Goal: Information Seeking & Learning: Learn about a topic

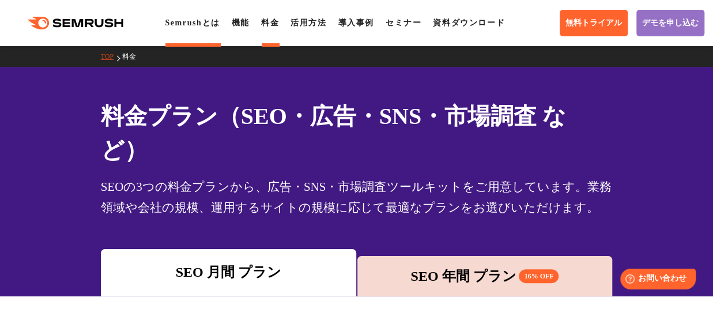
click at [183, 22] on link "Semrushとは" at bounding box center [192, 22] width 55 height 9
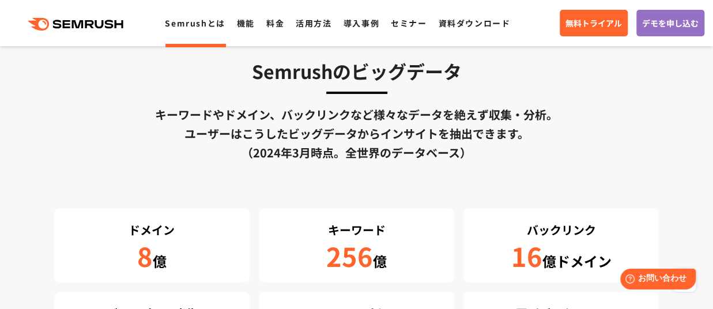
scroll to position [1953, 0]
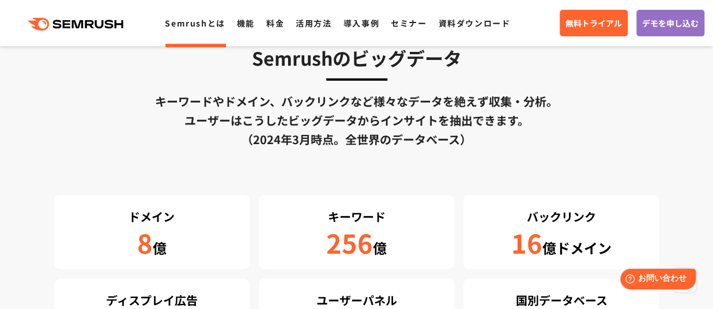
click at [325, 115] on div "キーワードやドメイン、バックリンクなど様々なデータを絶えず収集・分析。 ユーザーはこうしたビッグデータからインサイトを抽出できます。 （[DATE]時点。全世…" at bounding box center [356, 120] width 605 height 57
click at [325, 115] on div "キーワードやドメイン、バックリンクなど様々なデータを絶えず収集・分析。 ユーザーはこうしたビッグデータからインサイトを抽出できます。 （2024年3月時点。全…" at bounding box center [356, 120] width 605 height 57
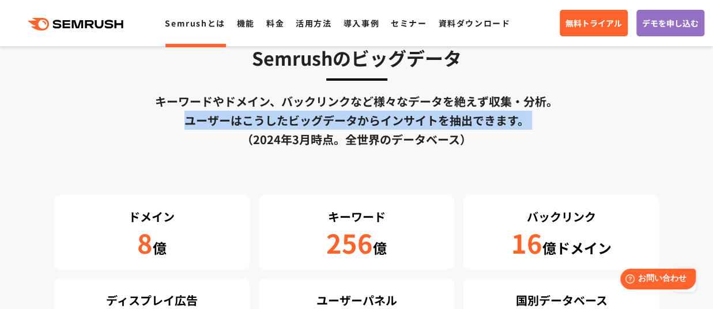
click at [325, 115] on div "キーワードやドメイン、バックリンクなど様々なデータを絶えず収集・分析。 ユーザーはこうしたビッグデータからインサイトを抽出できます。 （2024年3月時点。全…" at bounding box center [356, 120] width 605 height 57
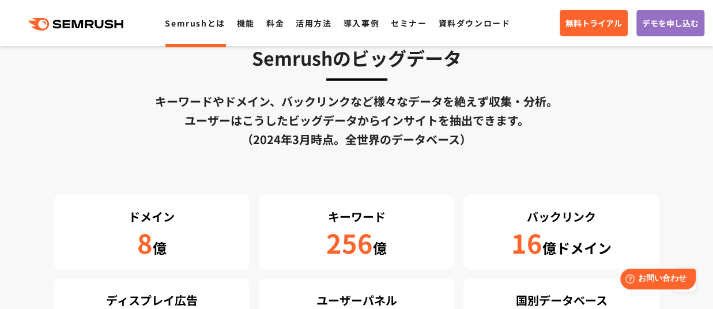
click at [325, 108] on div "キーワードやドメイン、バックリンクなど様々なデータを絶えず収集・分析。 ユーザーはこうしたビッグデータからインサイトを抽出できます。 （2024年3月時点。全…" at bounding box center [356, 120] width 605 height 57
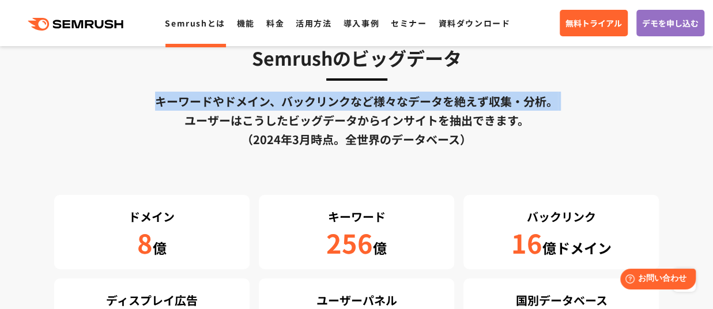
click at [325, 108] on div "キーワードやドメイン、バックリンクなど様々なデータを絶えず収集・分析。 ユーザーはこうしたビッグデータからインサイトを抽出できます。 （2024年3月時点。全…" at bounding box center [356, 120] width 605 height 57
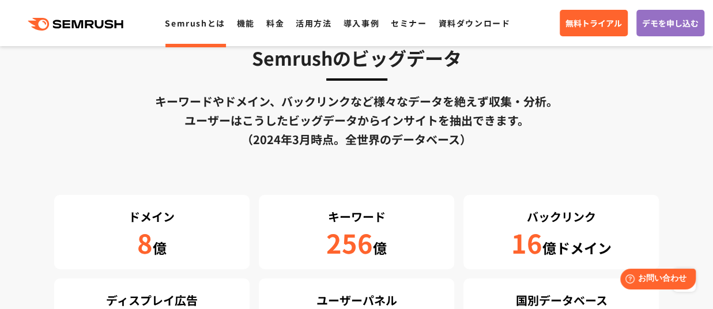
click at [324, 120] on div "キーワードやドメイン、バックリンクなど様々なデータを絶えず収集・分析。 ユーザーはこうしたビッグデータからインサイトを抽出できます。 （2024年3月時点。全…" at bounding box center [356, 120] width 605 height 57
click at [320, 142] on div "キーワードやドメイン、バックリンクなど様々なデータを絶えず収集・分析。 ユーザーはこうしたビッグデータからインサイトを抽出できます。 （2024年3月時点。全…" at bounding box center [356, 120] width 605 height 57
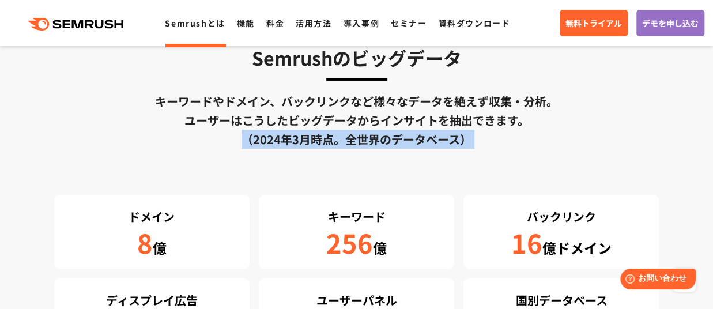
click at [320, 142] on div "キーワードやドメイン、バックリンクなど様々なデータを絶えず収集・分析。 ユーザーはこうしたビッグデータからインサイトを抽出できます。 （2024年3月時点。全…" at bounding box center [356, 120] width 605 height 57
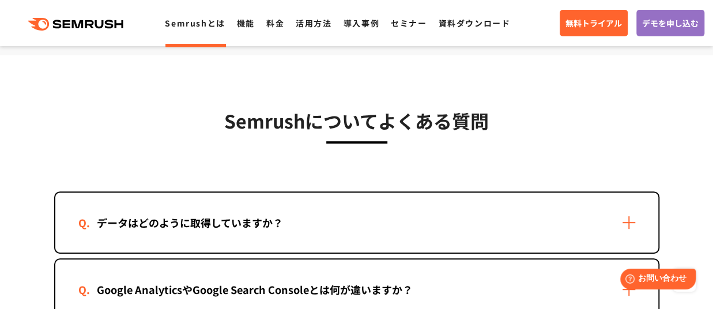
scroll to position [2304, 0]
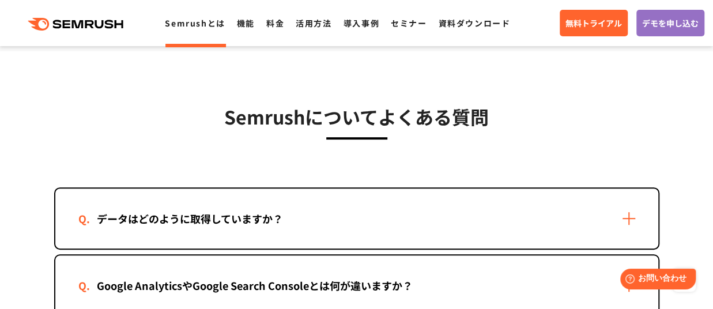
click at [309, 119] on h3 "Semrushについてよくある質問" at bounding box center [356, 116] width 605 height 29
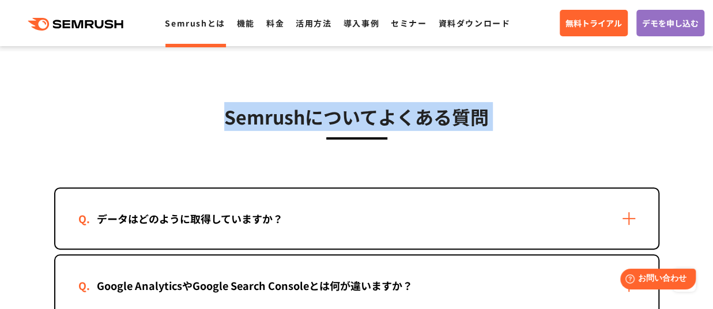
click at [309, 119] on h3 "Semrushについてよくある質問" at bounding box center [356, 116] width 605 height 29
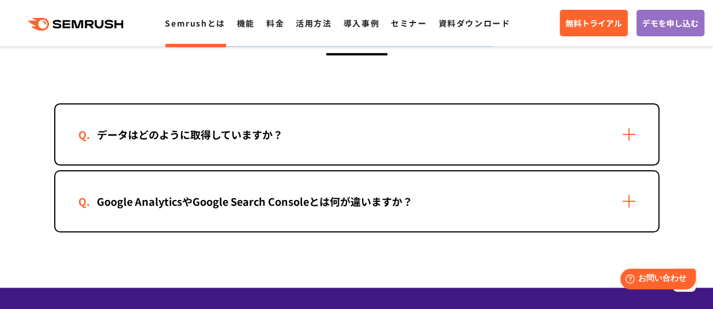
scroll to position [2390, 0]
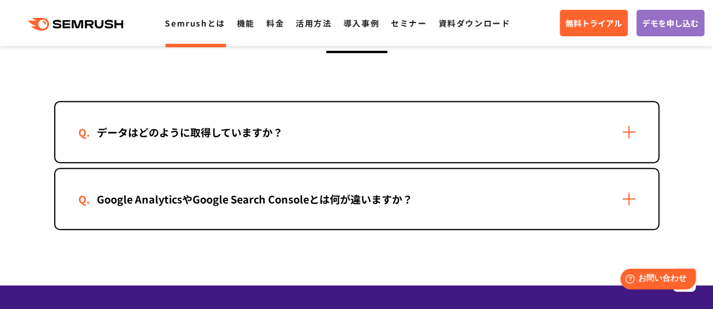
click at [285, 133] on div "データはどのように取得していますか？" at bounding box center [189, 132] width 223 height 17
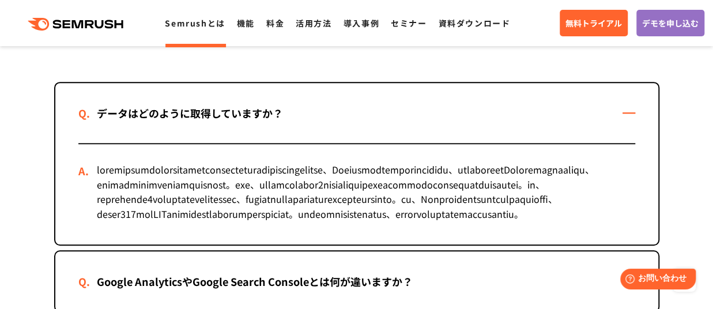
scroll to position [2422, 0]
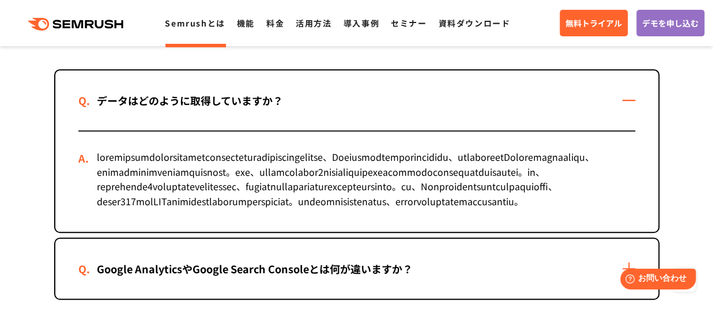
click at [263, 162] on div at bounding box center [356, 181] width 557 height 100
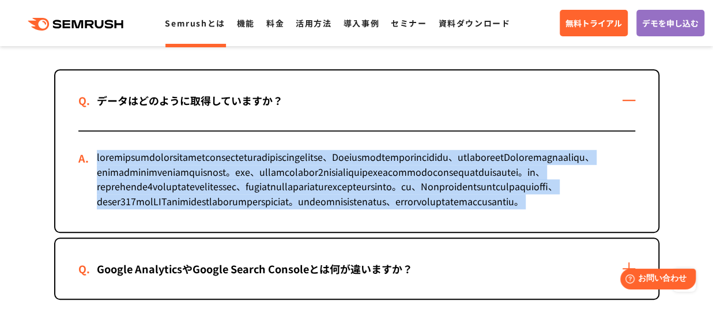
click at [263, 162] on div at bounding box center [356, 181] width 557 height 100
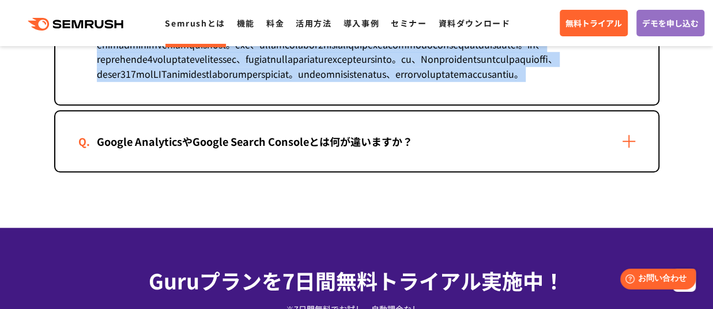
scroll to position [2553, 0]
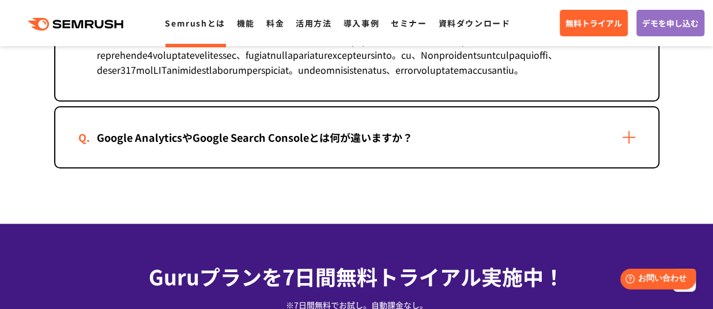
click at [254, 146] on div "Google AnalyticsやGoogle Search Consoleとは何が違いますか？" at bounding box center [254, 137] width 353 height 17
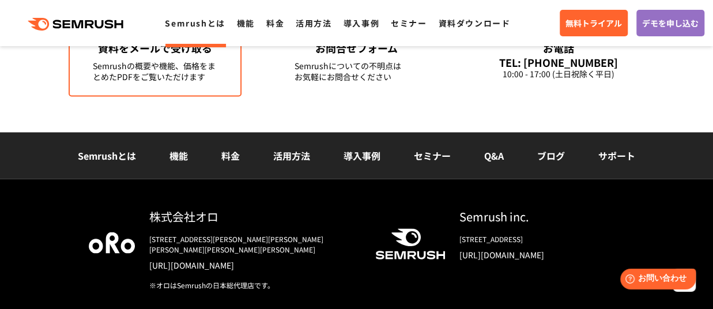
scroll to position [3262, 0]
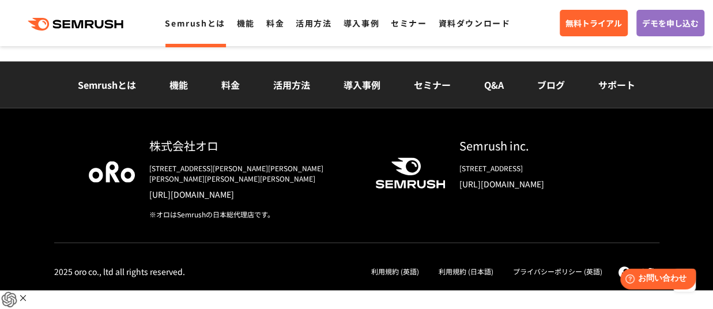
click at [182, 92] on link "機能" at bounding box center [178, 85] width 18 height 14
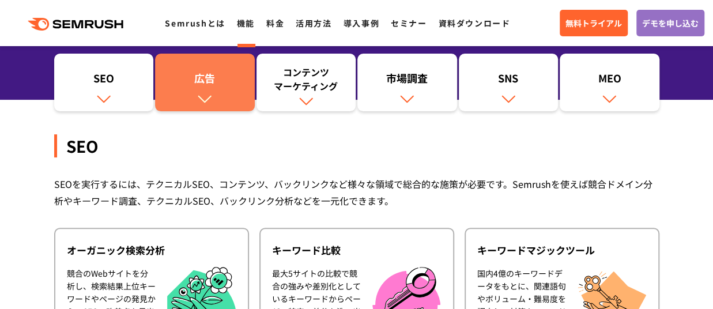
click at [195, 101] on link "広告" at bounding box center [205, 83] width 100 height 58
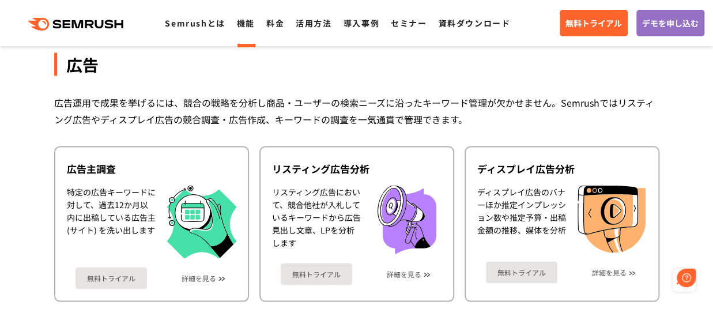
click at [195, 101] on div "広告運用で成果を挙げるには、競合の戦略を分析し商品・ユーザーの検索ニーズに沿ったキーワード管理が欠かせません。Semrushではリスティング広告やディスプレイ…" at bounding box center [356, 110] width 605 height 33
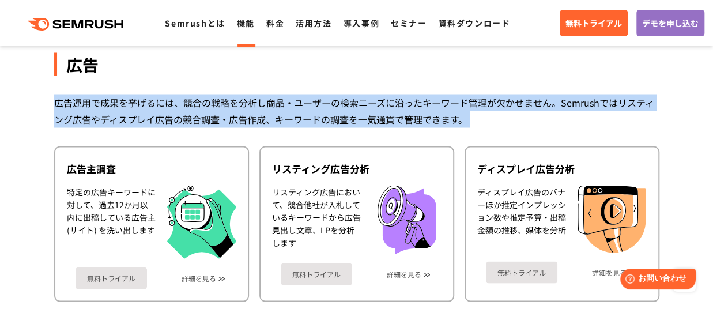
click at [195, 101] on div "広告運用で成果を挙げるには、競合の戦略を分析し商品・ユーザーの検索ニーズに沿ったキーワード管理が欠かせません。Semrushではリスティング広告やディスプレイ…" at bounding box center [356, 110] width 605 height 33
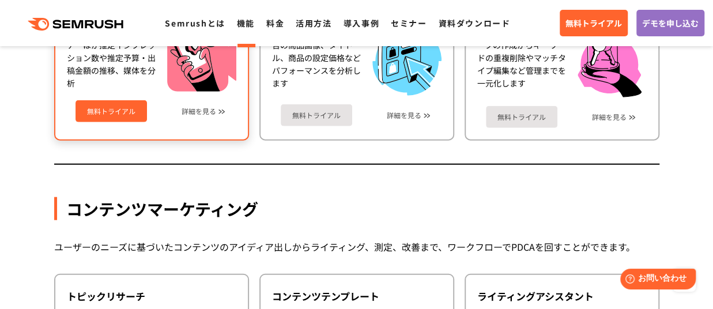
scroll to position [1356, 0]
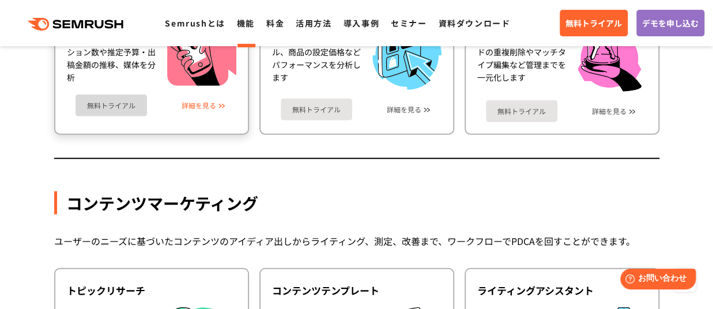
click at [200, 108] on link "詳細を見る" at bounding box center [198, 105] width 35 height 8
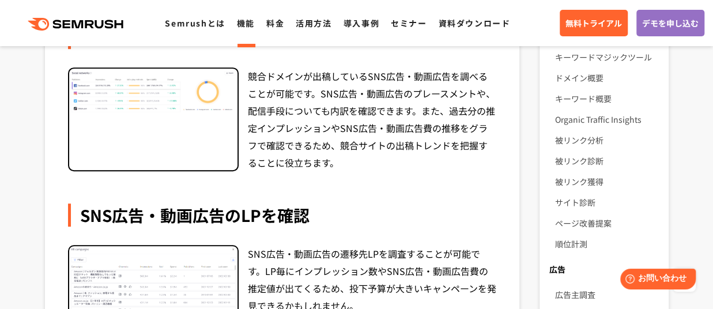
scroll to position [228, 0]
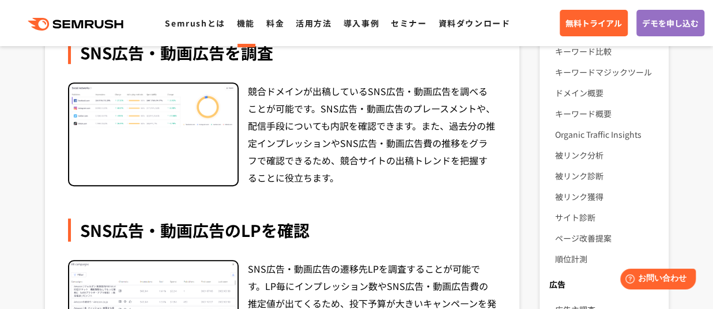
click at [285, 119] on div "競合ドメインが出稿しているSNS広告・動画広告を調べることが可能です。SNS広告・動画広告のプレースメントや、配信手段についても内訳を確認できます。また、過去…" at bounding box center [372, 134] width 249 height 104
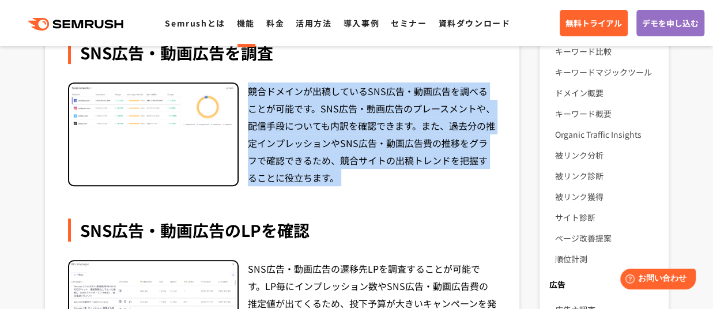
click at [285, 119] on div "競合ドメインが出稿しているSNS広告・動画広告を調べることが可能です。SNS広告・動画広告のプレースメントや、配信手段についても内訳を確認できます。また、過去…" at bounding box center [372, 134] width 249 height 104
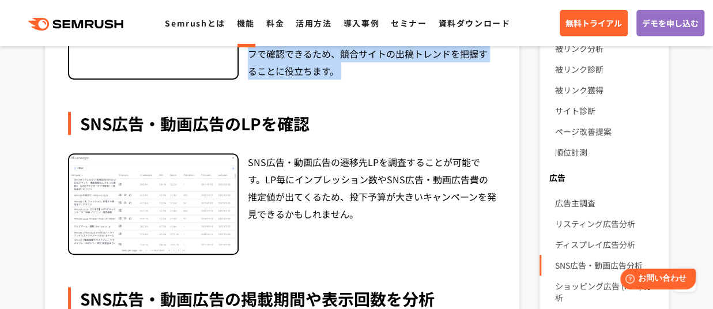
scroll to position [370, 0]
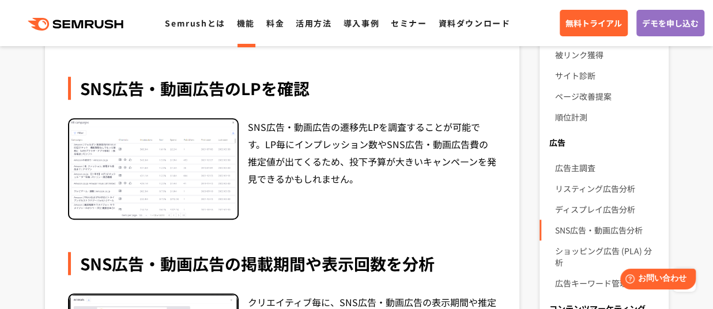
click at [287, 143] on div "SNS広告・動画広告の遷移先LPを調査することが可能です。LP毎にインプレッション数やSNS広告・動画広告費の推定値が出てくるため、投下予算が大きいキャンペー…" at bounding box center [372, 169] width 249 height 102
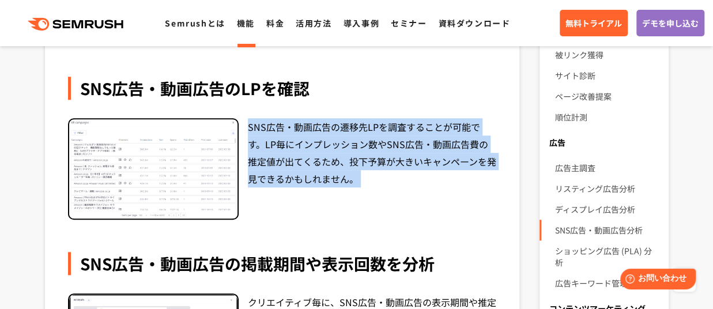
click at [287, 143] on div "SNS広告・動画広告の遷移先LPを調査することが可能です。LP毎にインプレッション数やSNS広告・動画広告費の推定値が出てくるため、投下予算が大きいキャンペー…" at bounding box center [372, 169] width 249 height 102
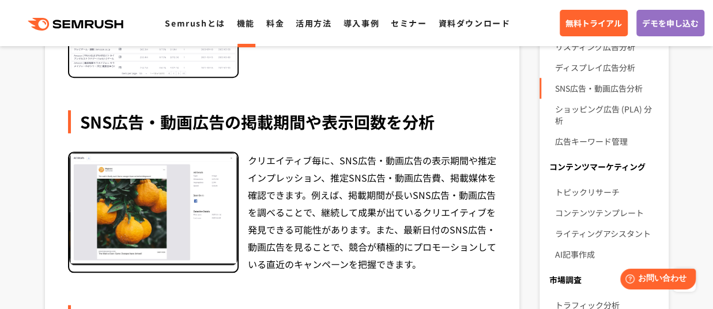
scroll to position [512, 0]
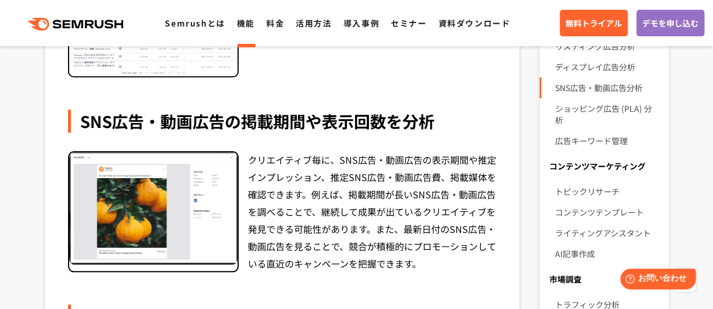
click at [285, 161] on div "クリエイティブ毎に、SNS広告・動画広告の表示期間や推定インプレッション、推定SNS広告・動画広告費、掲載媒体を確認できます。例えば、掲載期間が長いSNS広告…" at bounding box center [372, 211] width 249 height 121
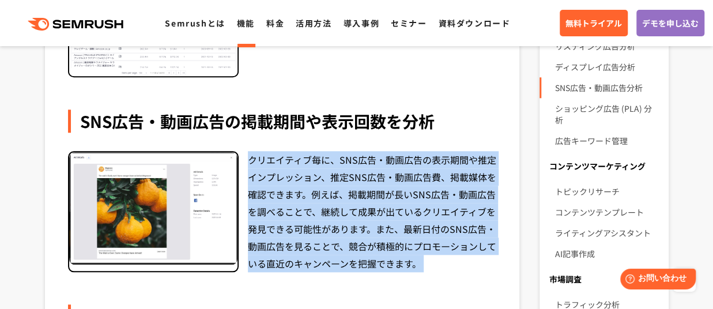
click at [285, 161] on div "クリエイティブ毎に、SNS広告・動画広告の表示期間や推定インプレッション、推定SNS広告・動画広告費、掲載媒体を確認できます。例えば、掲載期間が長いSNS広告…" at bounding box center [372, 211] width 249 height 121
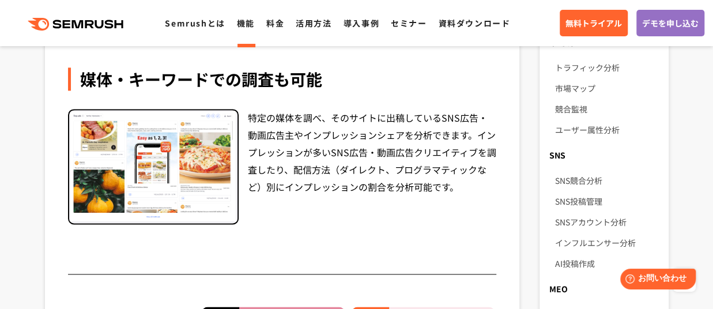
scroll to position [751, 0]
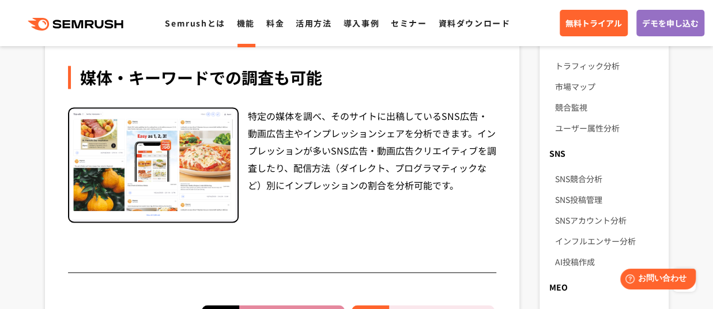
click at [285, 163] on div "特定の媒体を調べ、そのサイトに出稿しているSNS広告・動画広告主やインプレッションシェアを分析できます。インプレッションが多いSNS広告・動画広告クリエイティ…" at bounding box center [372, 164] width 249 height 115
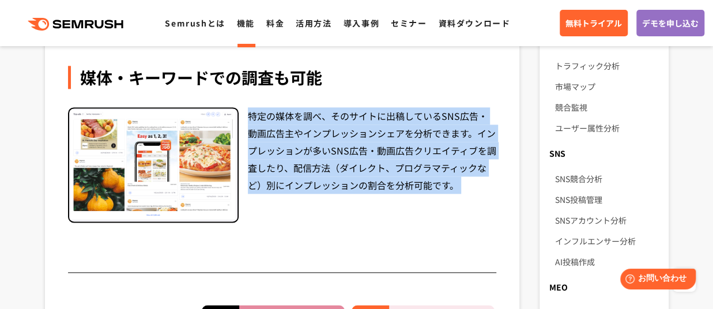
click at [285, 163] on div "特定の媒体を調べ、そのサイトに出稿しているSNS広告・動画広告主やインプレッションシェアを分析できます。インプレッションが多いSNS広告・動画広告クリエイティ…" at bounding box center [372, 164] width 249 height 115
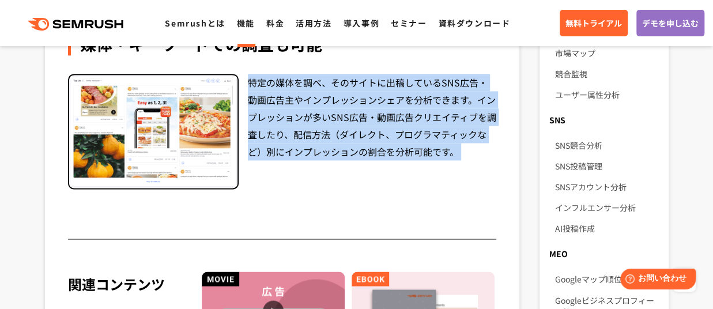
scroll to position [785, 0]
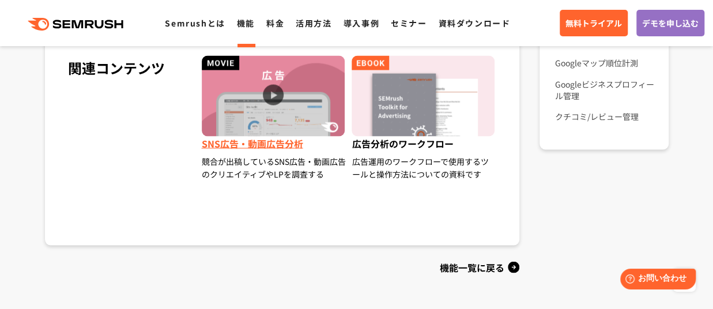
scroll to position [998, 0]
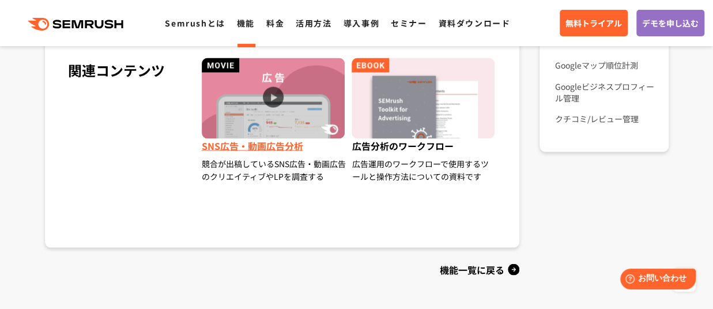
click at [255, 85] on img at bounding box center [273, 98] width 143 height 81
click at [256, 144] on span "SNS広告・動画広告分析" at bounding box center [274, 147] width 145 height 18
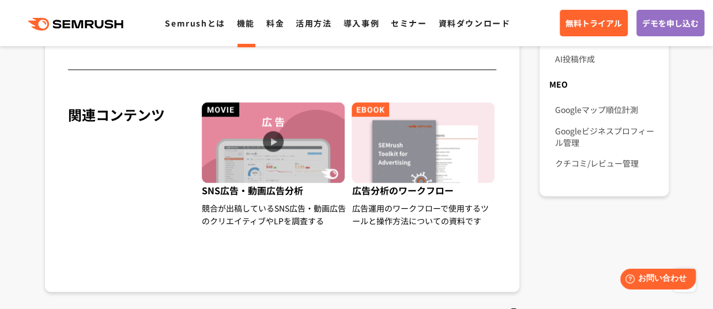
scroll to position [955, 0]
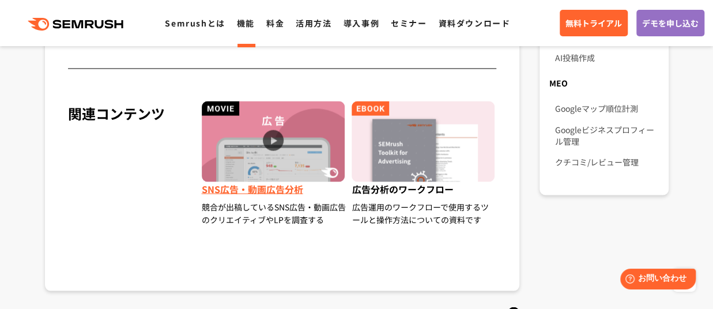
click at [244, 184] on span "SNS広告・動画広告分析" at bounding box center [274, 190] width 145 height 18
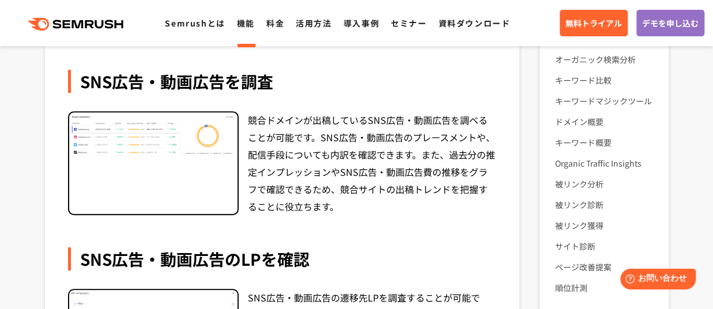
scroll to position [199, 0]
click at [273, 140] on div "競合ドメインが出稿しているSNS広告・動画広告を調べることが可能です。SNS広告・動画広告のプレースメントや、配信手段についても内訳を確認できます。また、過去…" at bounding box center [372, 163] width 249 height 104
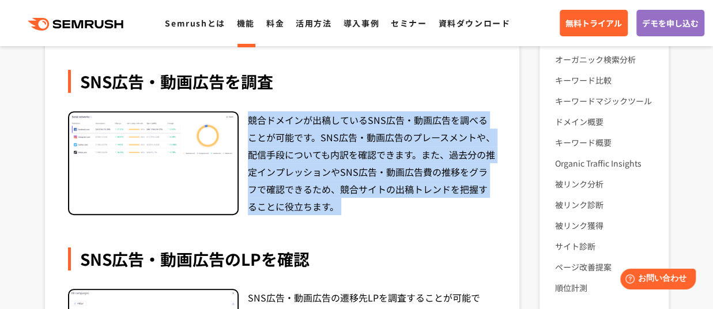
click at [273, 140] on div "競合ドメインが出稿しているSNS広告・動画広告を調べることが可能です。SNS広告・動画広告のプレースメントや、配信手段についても内訳を確認できます。また、過去…" at bounding box center [372, 163] width 249 height 104
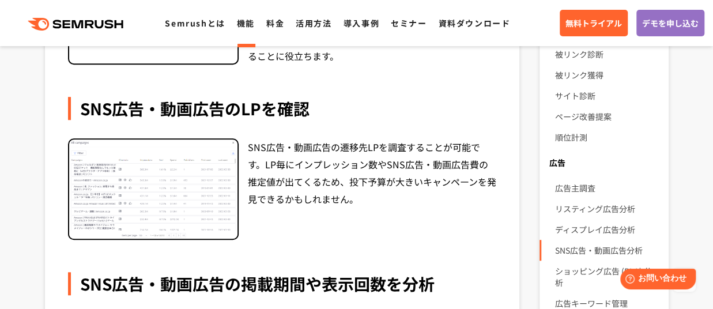
scroll to position [354, 0]
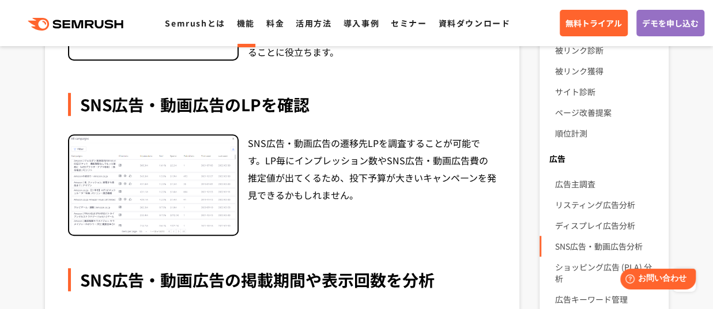
click at [274, 154] on div "SNS広告・動画広告の遷移先LPを調査することが可能です。LP毎にインプレッション数やSNS広告・動画広告費の推定値が出てくるため、投下予算が大きいキャンペー…" at bounding box center [372, 185] width 249 height 102
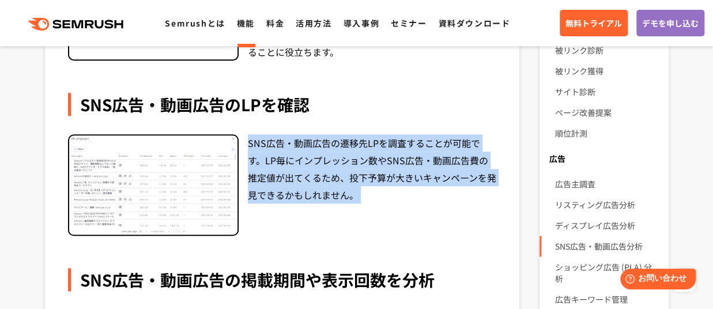
click at [274, 154] on div "SNS広告・動画広告の遷移先LPを調査することが可能です。LP毎にインプレッション数やSNS広告・動画広告費の推定値が出てくるため、投下予算が大きいキャンペー…" at bounding box center [372, 185] width 249 height 102
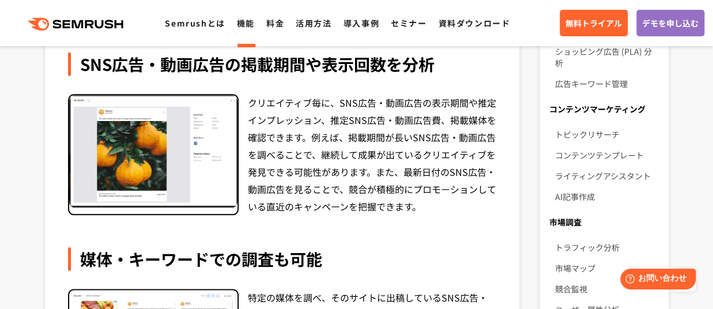
scroll to position [573, 0]
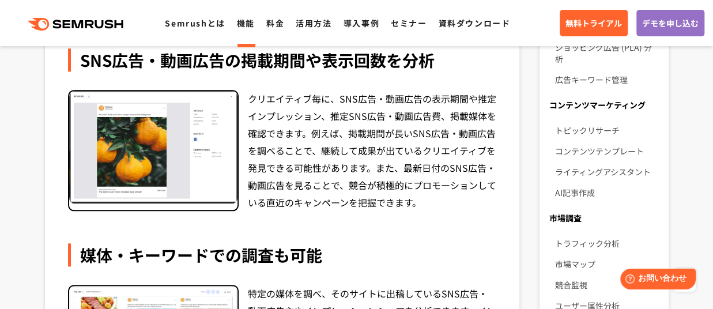
click at [288, 154] on div "クリエイティブ毎に、SNS広告・動画広告の表示期間や推定インプレッション、推定SNS広告・動画広告費、掲載媒体を確認できます。例えば、掲載期間が長いSNS広告…" at bounding box center [372, 150] width 249 height 121
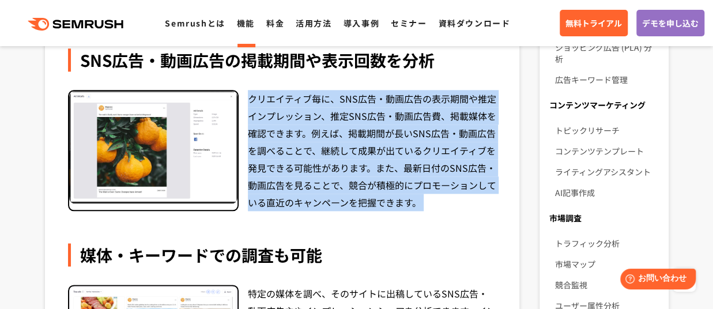
click at [288, 154] on div "クリエイティブ毎に、SNS広告・動画広告の表示期間や推定インプレッション、推定SNS広告・動画広告費、掲載媒体を確認できます。例えば、掲載期間が長いSNS広告…" at bounding box center [372, 150] width 249 height 121
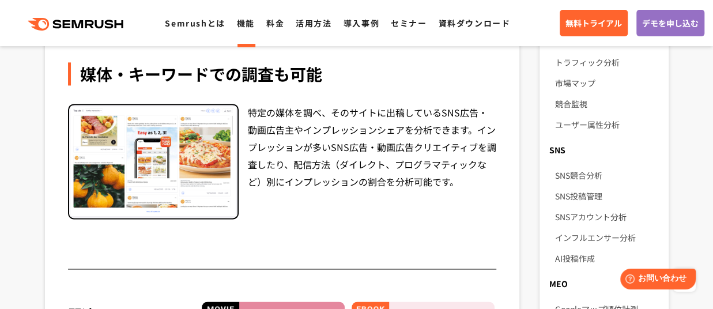
scroll to position [756, 0]
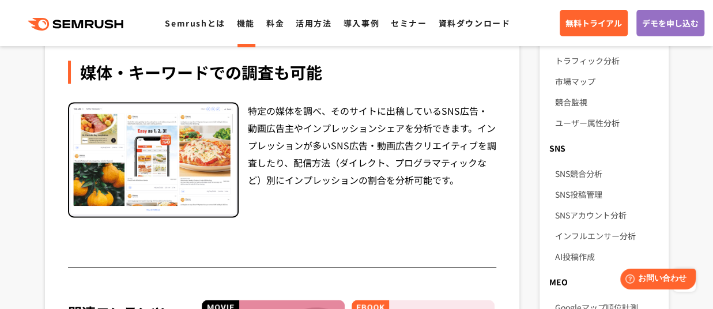
click at [292, 156] on div "特定の媒体を調べ、そのサイトに出稿しているSNS広告・動画広告主やインプレッションシェアを分析できます。インプレッションが多いSNS広告・動画広告クリエイティ…" at bounding box center [372, 159] width 249 height 115
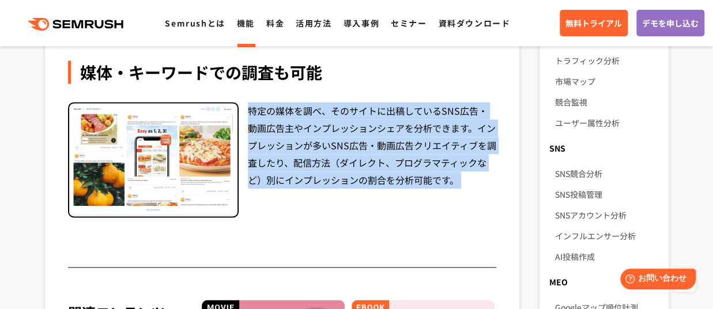
click at [292, 156] on div "特定の媒体を調べ、そのサイトに出稿しているSNS広告・動画広告主やインプレッションシェアを分析できます。インプレッションが多いSNS広告・動画広告クリエイティ…" at bounding box center [372, 159] width 249 height 115
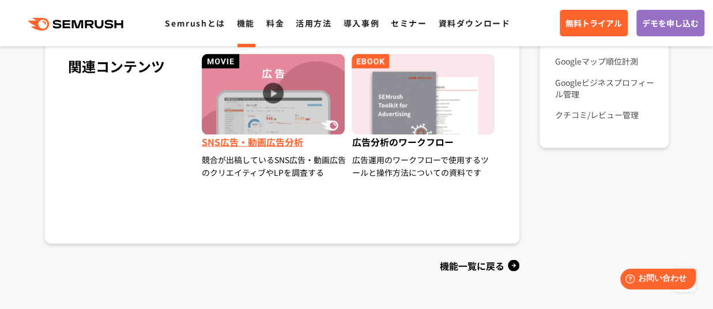
scroll to position [996, 0]
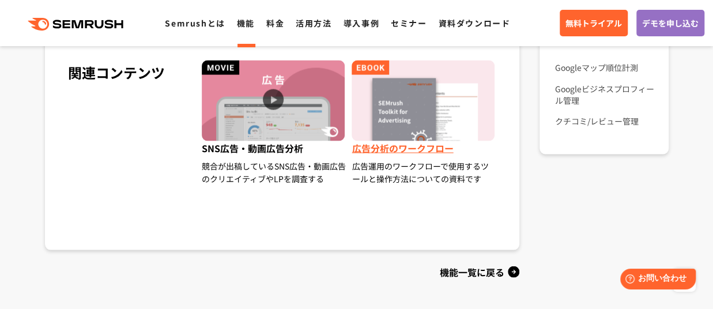
click at [387, 145] on span "広告分析のワークフロー" at bounding box center [423, 150] width 145 height 18
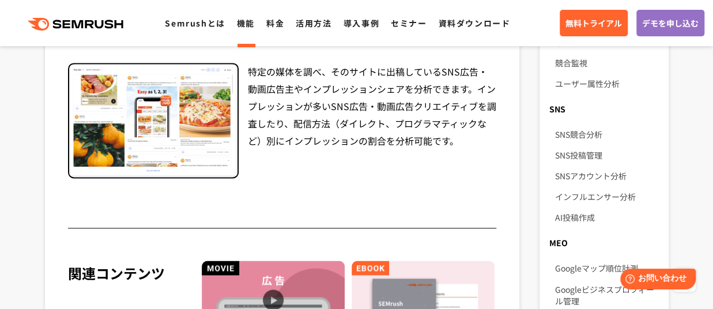
scroll to position [808, 0]
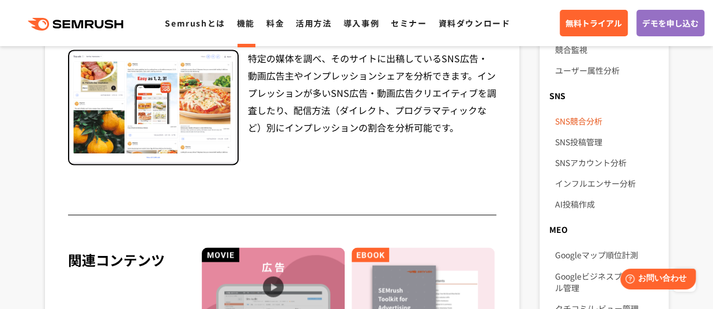
click at [580, 113] on link "SNS競合分析" at bounding box center [606, 121] width 104 height 21
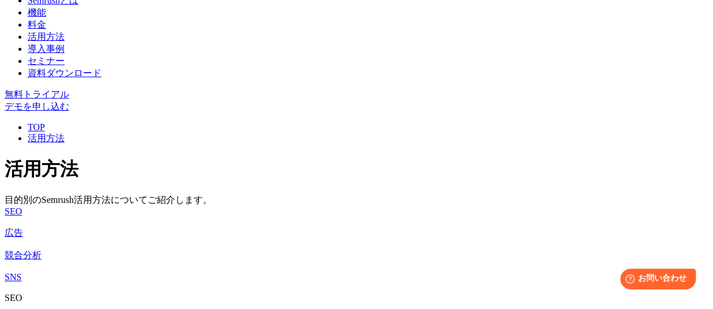
scroll to position [57, 0]
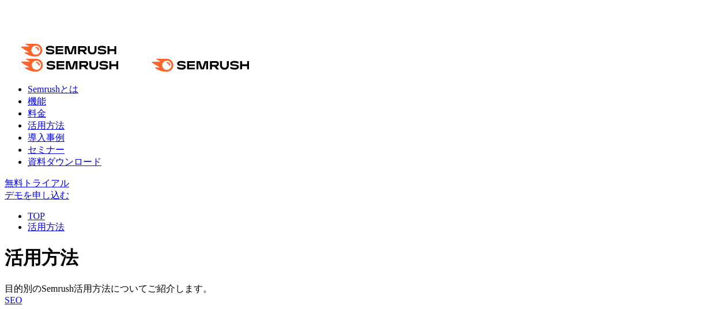
click at [98, 49] on icon at bounding box center [93, 50] width 9 height 9
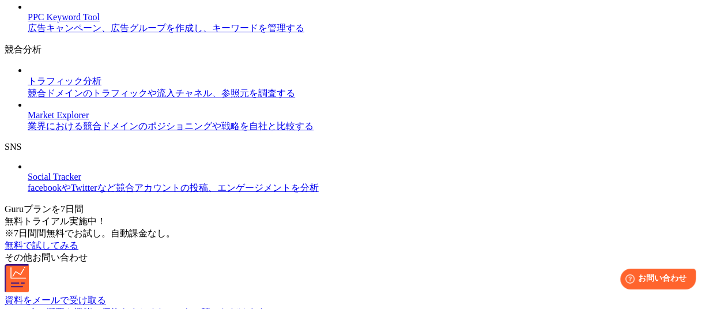
scroll to position [905, 0]
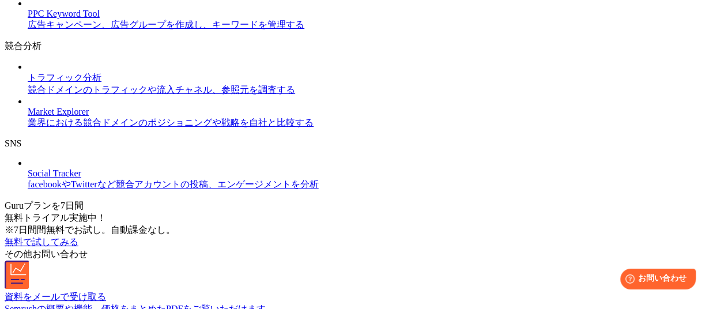
click at [93, 31] on div "広告キャンペーン、広告グループを作成し、キーワードを管理する" at bounding box center [368, 25] width 680 height 12
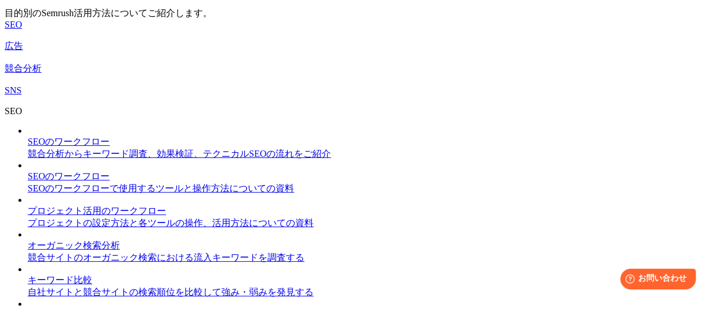
scroll to position [331, 0]
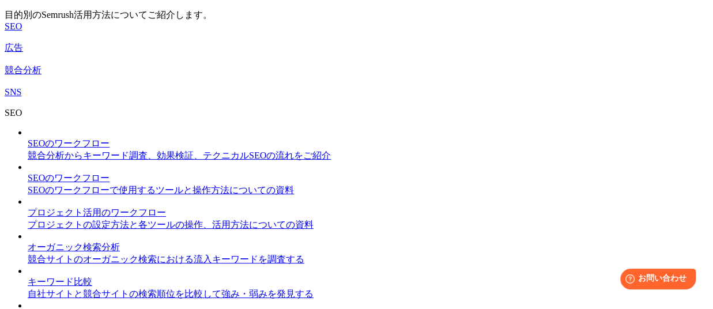
click at [19, 97] on div "SNS" at bounding box center [356, 92] width 703 height 10
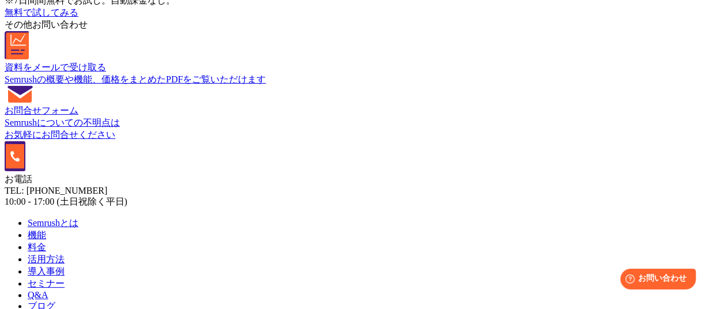
scroll to position [1134, 0]
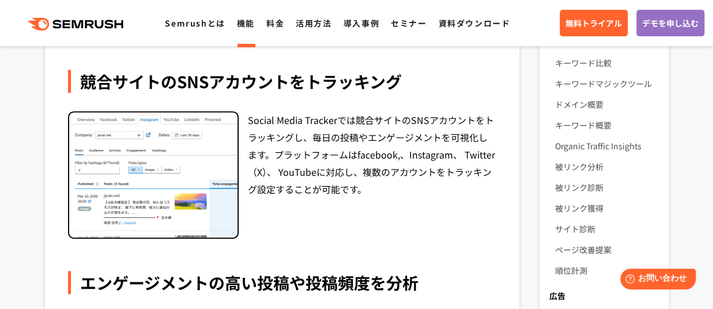
click at [295, 145] on div "Social Media Trackerでは競合サイトのSNSアカウントをトラッキングし、毎日の投稿やエンゲージメントを可視化します。プラットフォームはfac…" at bounding box center [372, 175] width 249 height 128
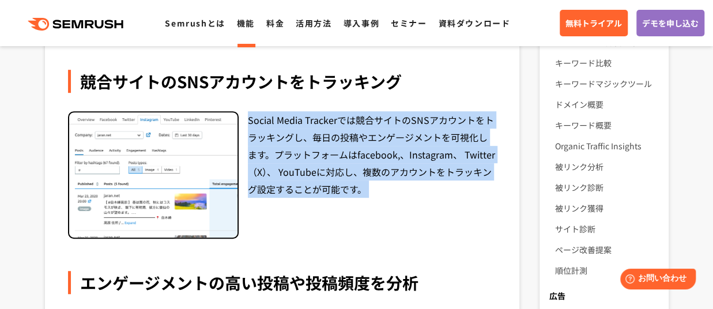
click at [295, 145] on div "Social Media Trackerでは競合サイトのSNSアカウントをトラッキングし、毎日の投稿やエンゲージメントを可視化します。プラットフォームはfac…" at bounding box center [372, 175] width 249 height 128
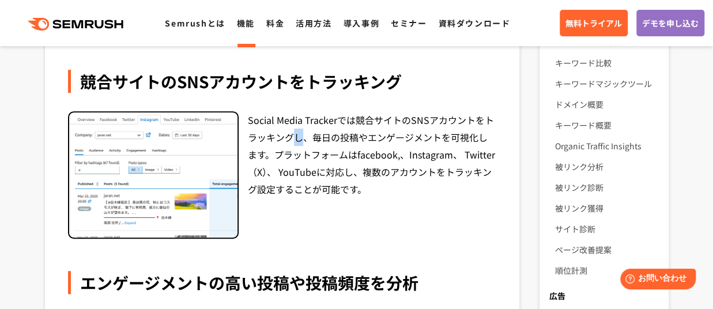
click at [295, 145] on div "Social Media Trackerでは競合サイトのSNSアカウントをトラッキングし、毎日の投稿やエンゲージメントを可視化します。プラットフォームはfac…" at bounding box center [372, 175] width 249 height 128
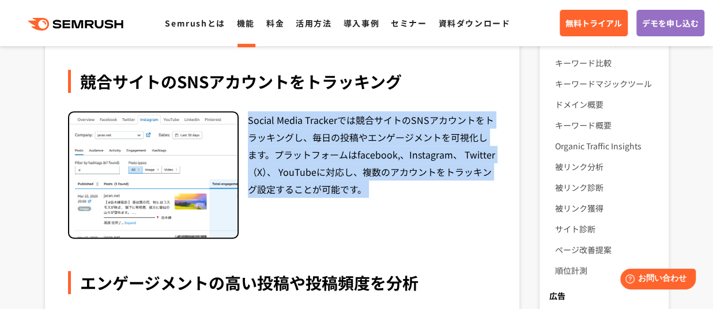
click at [295, 145] on div "Social Media Trackerでは競合サイトのSNSアカウントをトラッキングし、毎日の投稿やエンゲージメントを可視化します。プラットフォームはfac…" at bounding box center [372, 175] width 249 height 128
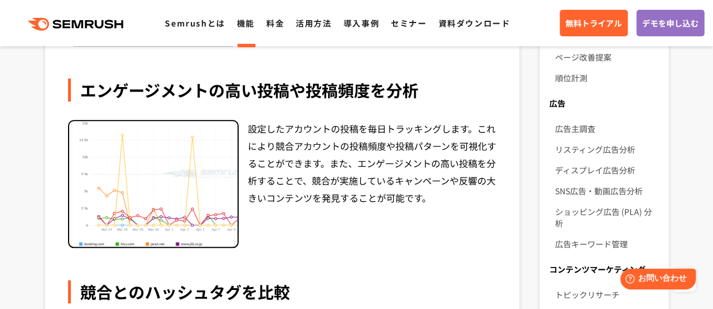
scroll to position [416, 0]
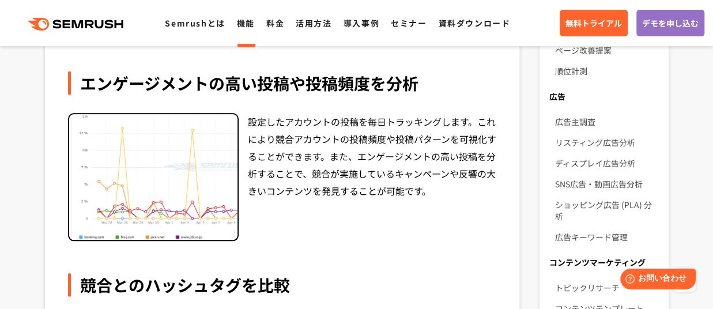
click at [295, 145] on div "設定したアカウントの投稿を毎日トラッキングします。これにより競合アカウントの投稿頻度や投稿パターンを可視化することができます。また、エンゲージメントの高い投稿…" at bounding box center [372, 177] width 249 height 128
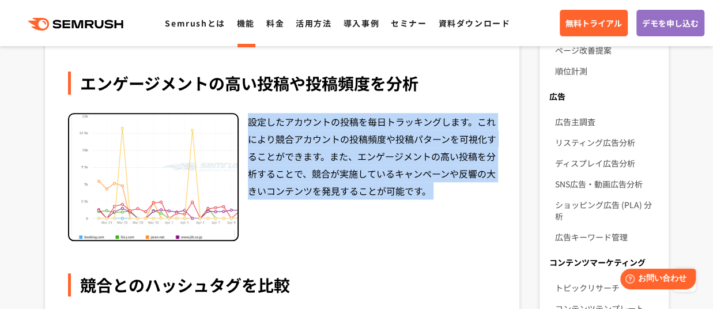
click at [295, 145] on div "設定したアカウントの投稿を毎日トラッキングします。これにより競合アカウントの投稿頻度や投稿パターンを可視化することができます。また、エンゲージメントの高い投稿…" at bounding box center [372, 177] width 249 height 128
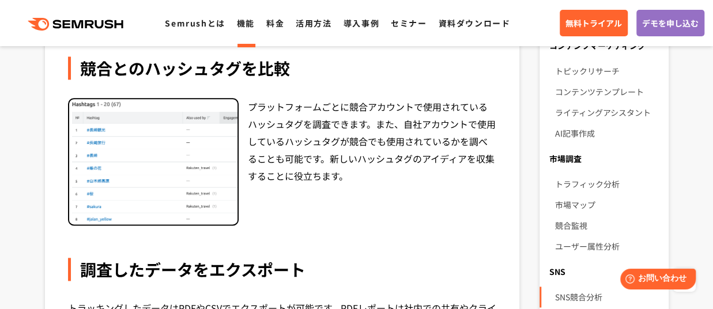
scroll to position [653, 0]
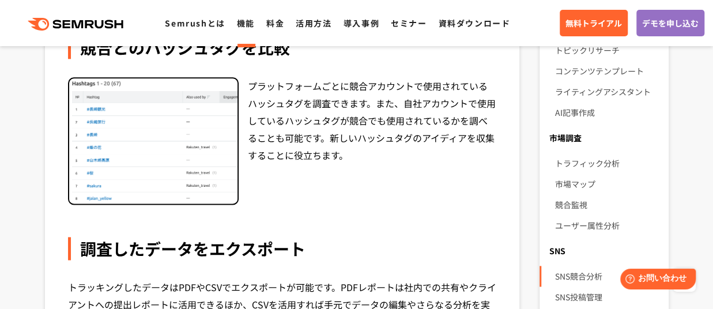
click at [272, 161] on div "プラットフォームごとに競合アカウントで使用されているハッシュタグを調査できます。また、自社アカウントで使用しているハッシュタグが競合でも使用されているかを調べ…" at bounding box center [372, 141] width 249 height 128
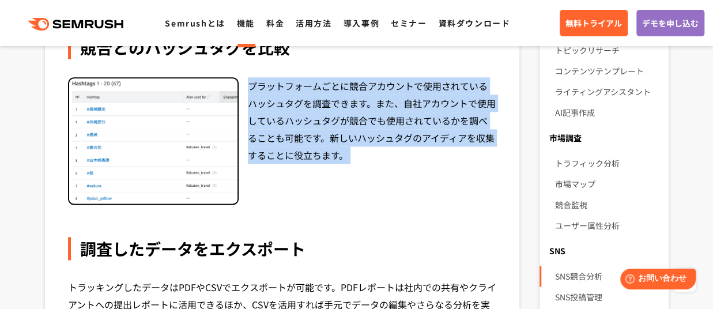
click at [272, 161] on div "プラットフォームごとに競合アカウントで使用されているハッシュタグを調査できます。また、自社アカウントで使用しているハッシュタグが競合でも使用されているかを調べ…" at bounding box center [372, 141] width 249 height 128
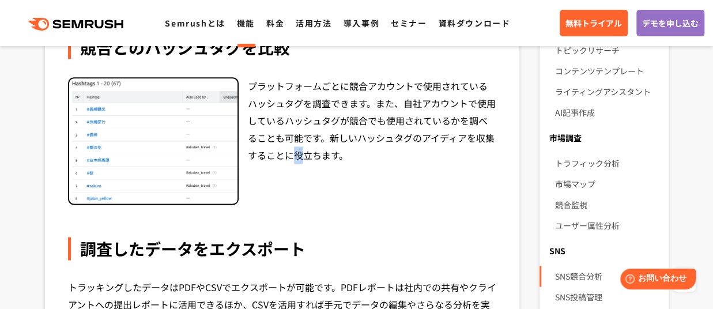
click at [272, 161] on div "プラットフォームごとに競合アカウントで使用されているハッシュタグを調査できます。また、自社アカウントで使用しているハッシュタグが競合でも使用されているかを調べ…" at bounding box center [372, 141] width 249 height 128
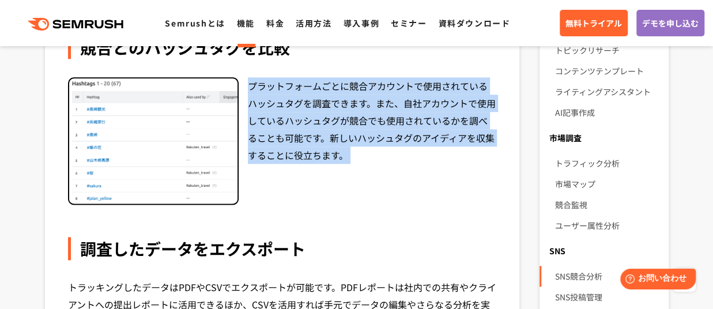
click at [272, 161] on div "プラットフォームごとに競合アカウントで使用されているハッシュタグを調査できます。また、自社アカウントで使用しているハッシュタグが競合でも使用されているかを調べ…" at bounding box center [372, 141] width 249 height 128
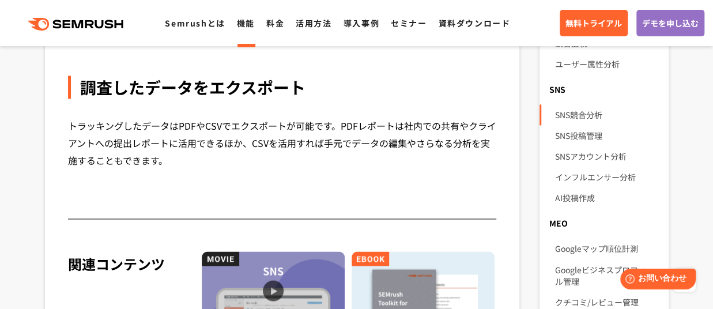
scroll to position [815, 0]
click at [272, 145] on div "トラッキングしたデータはPDFやCSVでエクスポートが可能です。PDFレポートは社内での共有やクライアントへの提出レポートに活用できるほか、CSVを活用すれば…" at bounding box center [282, 142] width 429 height 52
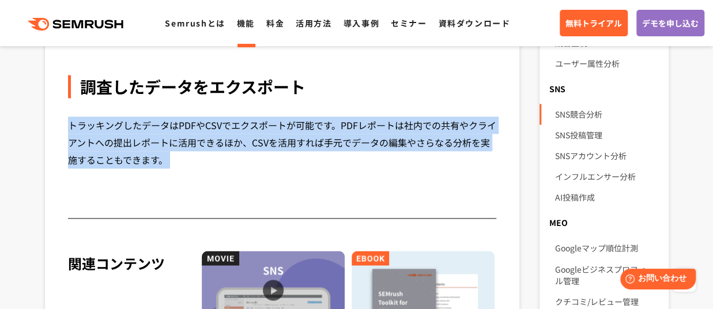
click at [272, 145] on div "トラッキングしたデータはPDFやCSVでエクスポートが可能です。PDFレポートは社内での共有やクライアントへの提出レポートに活用できるほか、CSVを活用すれば…" at bounding box center [282, 142] width 429 height 52
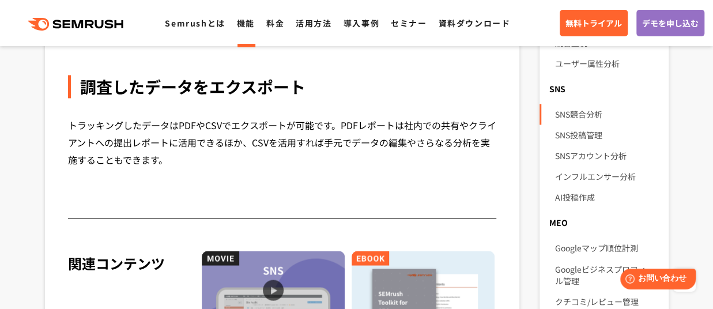
click at [272, 145] on div "トラッキングしたデータはPDFやCSVでエクスポートが可能です。PDFレポートは社内での共有やクライアントへの提出レポートに活用できるほか、CSVを活用すれば…" at bounding box center [282, 142] width 429 height 52
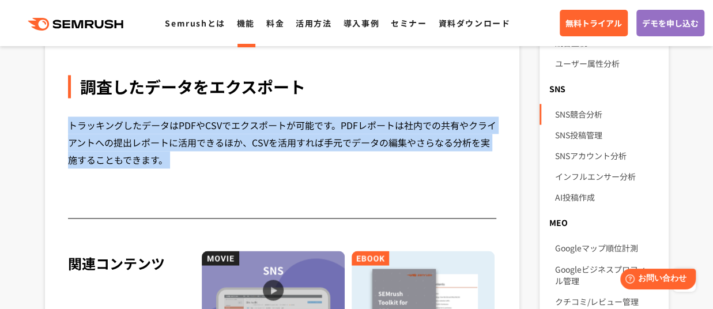
click at [272, 145] on div "トラッキングしたデータはPDFやCSVでエクスポートが可能です。PDFレポートは社内での共有やクライアントへの提出レポートに活用できるほか、CSVを活用すれば…" at bounding box center [282, 142] width 429 height 52
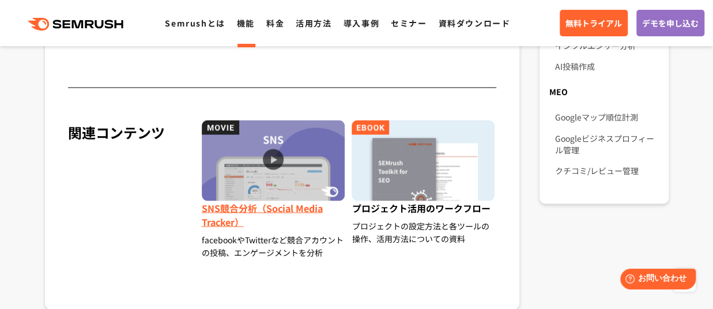
scroll to position [945, 0]
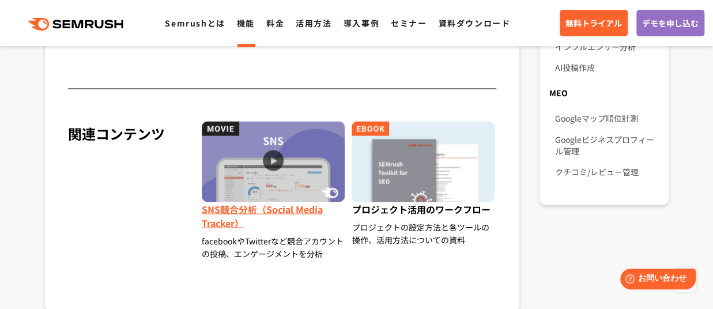
click at [239, 245] on div "facebookやTwitterなど競合アカウントの投稿、エンゲージメントを分析" at bounding box center [274, 246] width 145 height 25
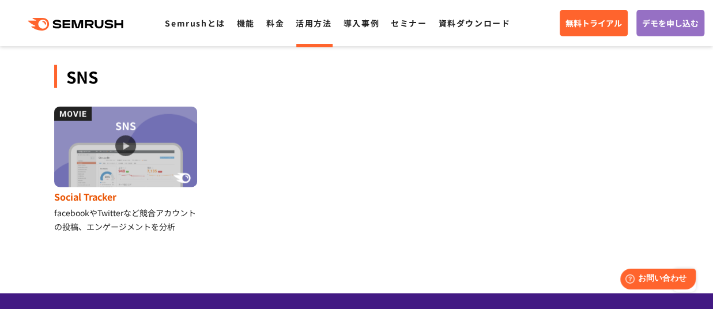
click at [150, 208] on div "facebookやTwitterなど競合アカウントの投稿、エンゲージメントを分析" at bounding box center [126, 220] width 145 height 28
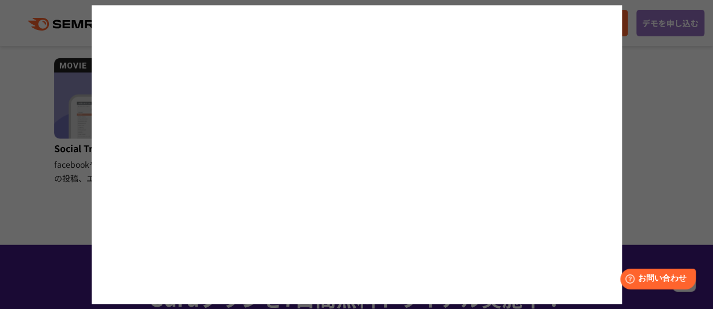
scroll to position [1289, 0]
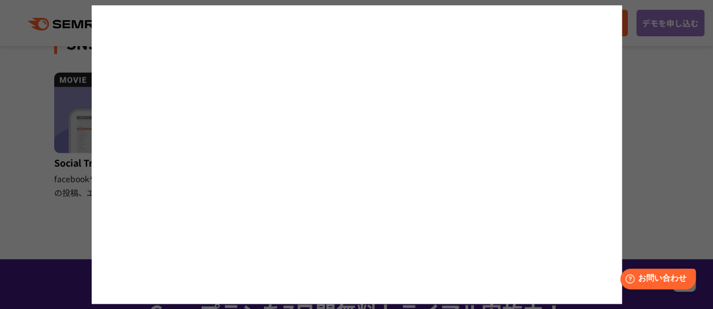
click at [662, 134] on div at bounding box center [356, 154] width 713 height 309
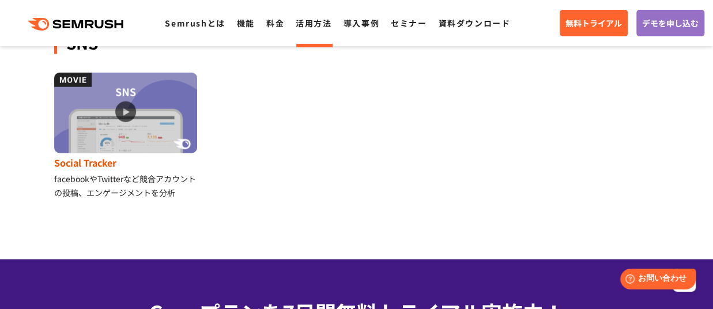
click at [133, 111] on img at bounding box center [125, 113] width 143 height 81
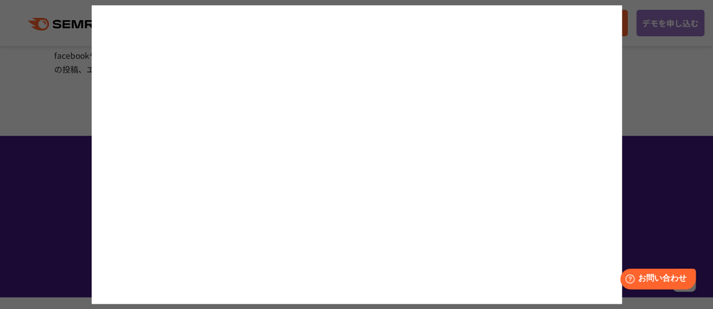
scroll to position [1404, 0]
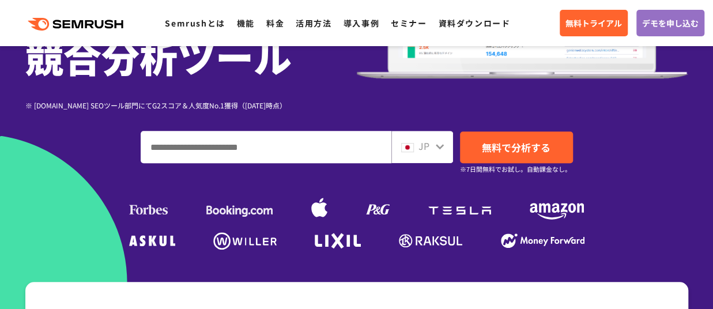
scroll to position [288, 0]
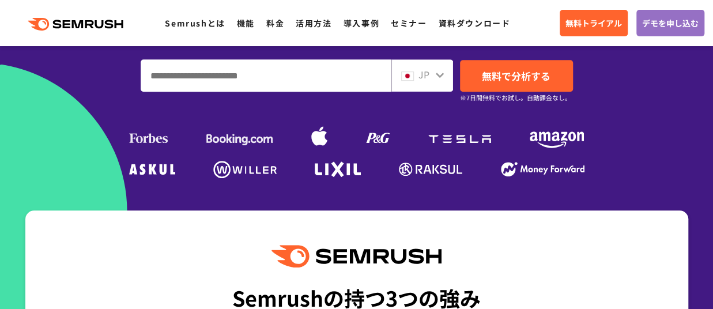
click at [338, 78] on input "ドメイン、キーワードまたはURLを入力してください" at bounding box center [265, 75] width 249 height 31
